Goal: Download file/media

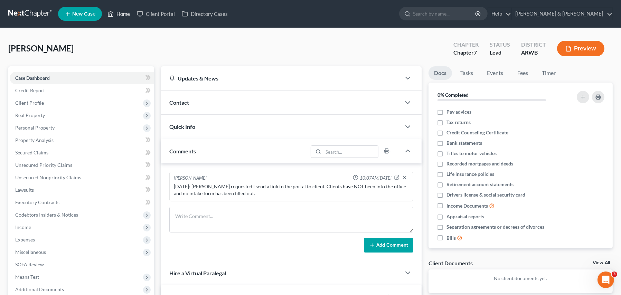
click at [117, 14] on link "Home" at bounding box center [118, 14] width 29 height 12
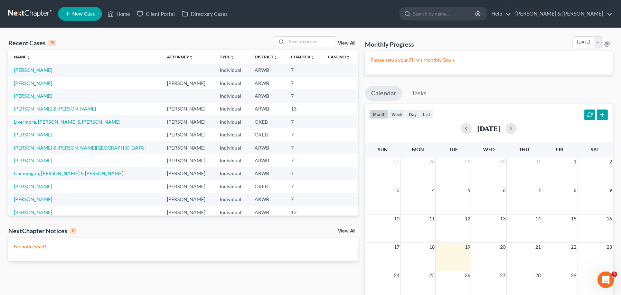
click at [73, 177] on td "Chinmogon, [PERSON_NAME] & [PERSON_NAME]" at bounding box center [84, 173] width 153 height 13
click at [72, 175] on link "Chinmogon, [PERSON_NAME] & [PERSON_NAME]" at bounding box center [68, 173] width 109 height 6
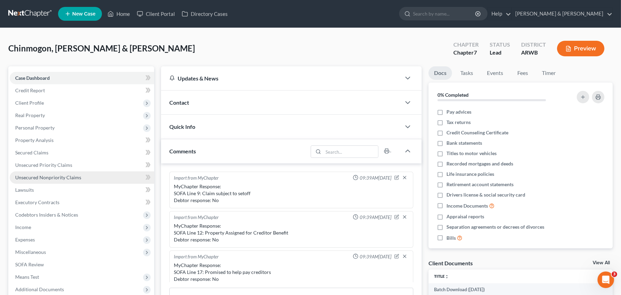
scroll to position [353, 0]
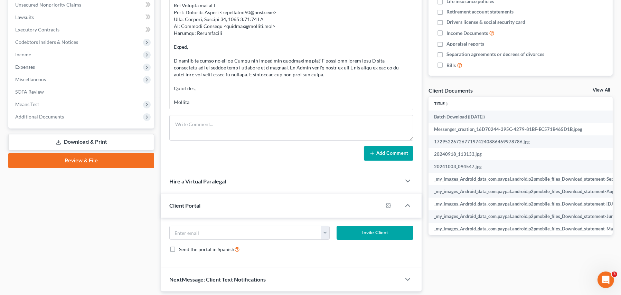
click at [76, 141] on link "Download & Print" at bounding box center [81, 142] width 146 height 16
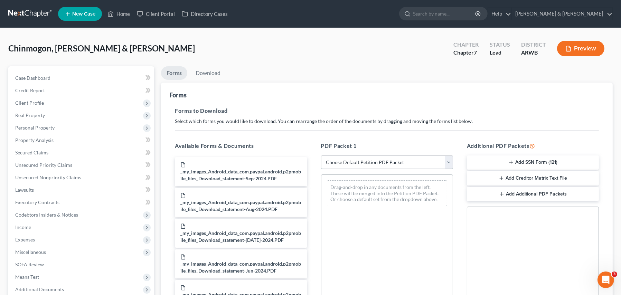
click at [338, 161] on select "Choose Default Petition PDF Packet Complete Bankruptcy Petition (all forms and …" at bounding box center [387, 162] width 132 height 14
select select "4"
click at [321, 155] on select "Choose Default Petition PDF Packet Complete Bankruptcy Petition (all forms and …" at bounding box center [387, 162] width 132 height 14
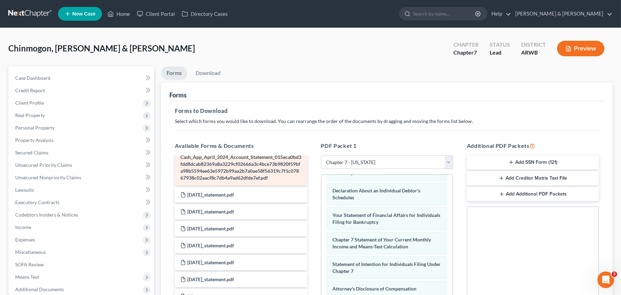
scroll to position [484, 0]
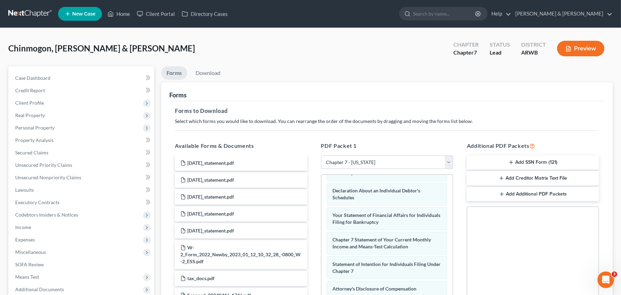
click at [518, 178] on button "Add Creditor Matrix Text File" at bounding box center [533, 178] width 132 height 15
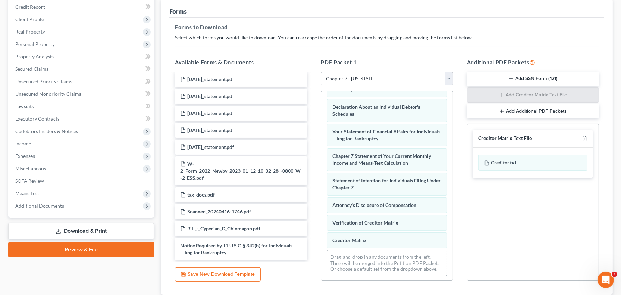
scroll to position [131, 0]
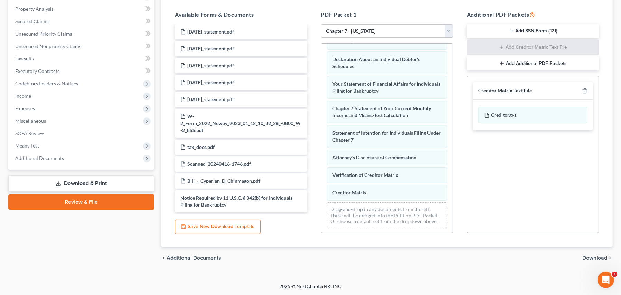
click at [588, 255] on span "Download" at bounding box center [594, 258] width 25 height 6
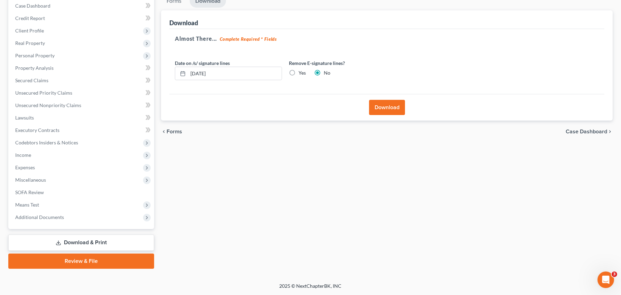
scroll to position [71, 0]
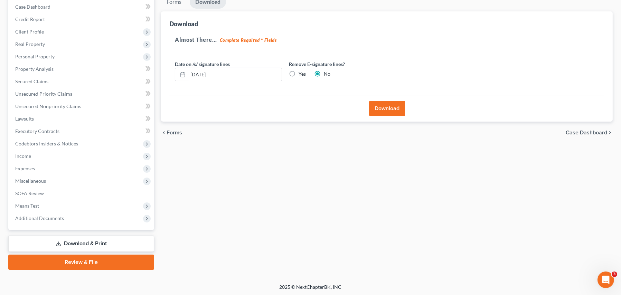
click at [384, 107] on button "Download" at bounding box center [387, 108] width 36 height 15
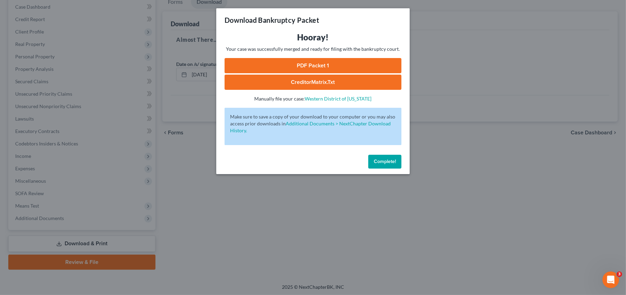
click at [322, 65] on link "PDF Packet 1" at bounding box center [313, 65] width 177 height 15
click at [293, 81] on link "CreditorMatrix.txt" at bounding box center [313, 82] width 177 height 15
click at [379, 159] on span "Complete!" at bounding box center [385, 162] width 22 height 6
